Goal: Information Seeking & Learning: Check status

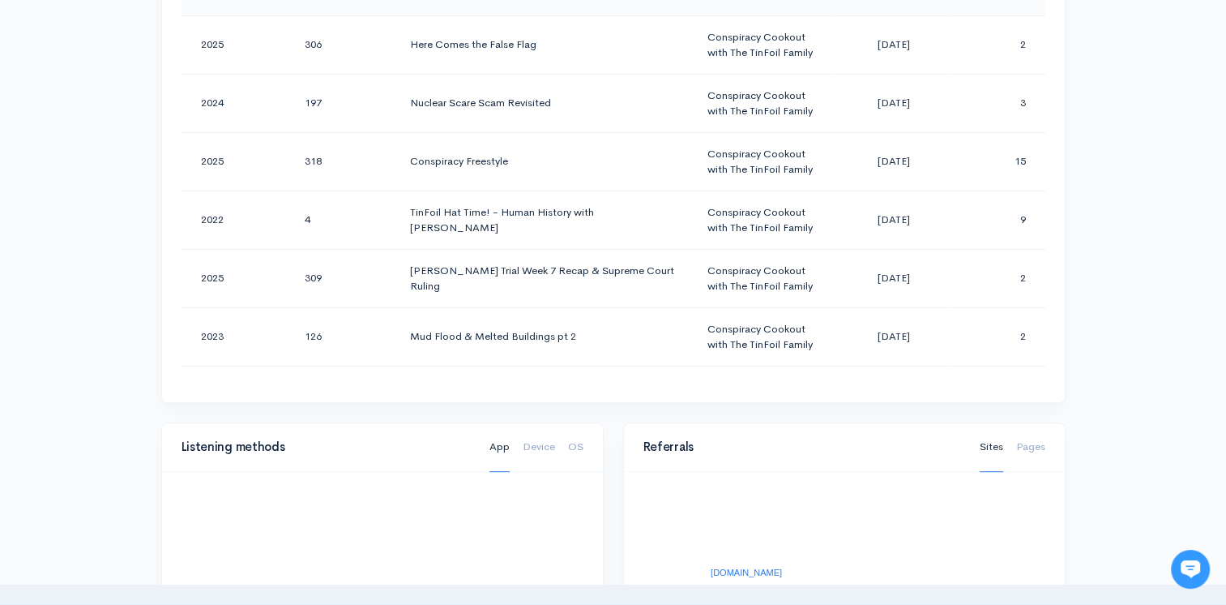
scroll to position [729, 0]
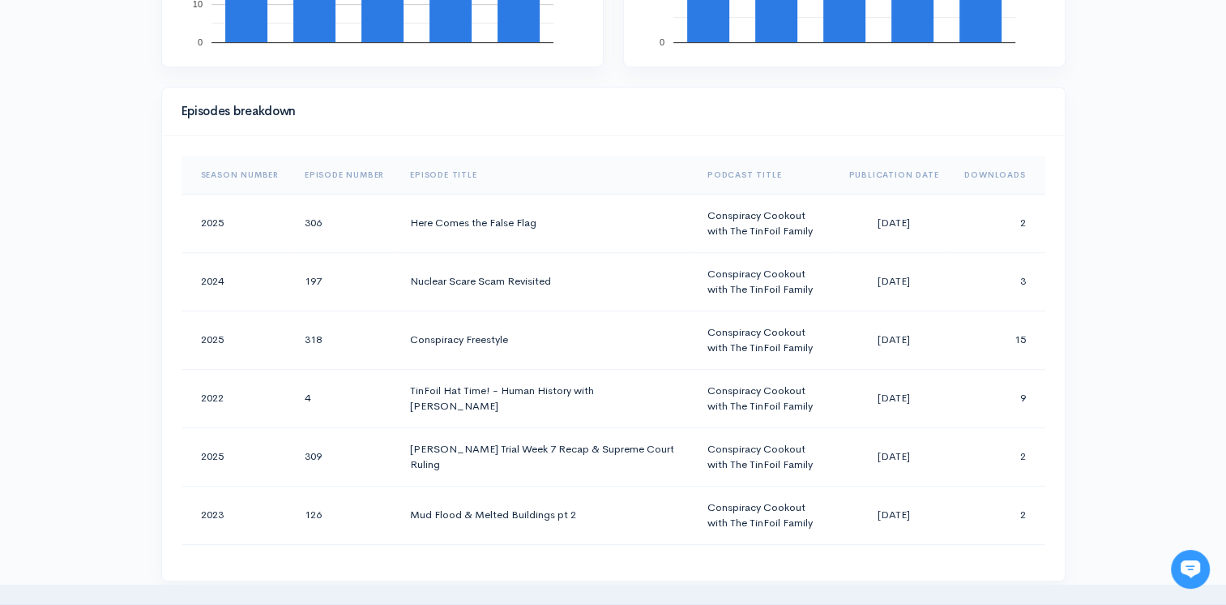
click at [982, 169] on th "Downloads" at bounding box center [998, 175] width 93 height 39
